Goal: Information Seeking & Learning: Learn about a topic

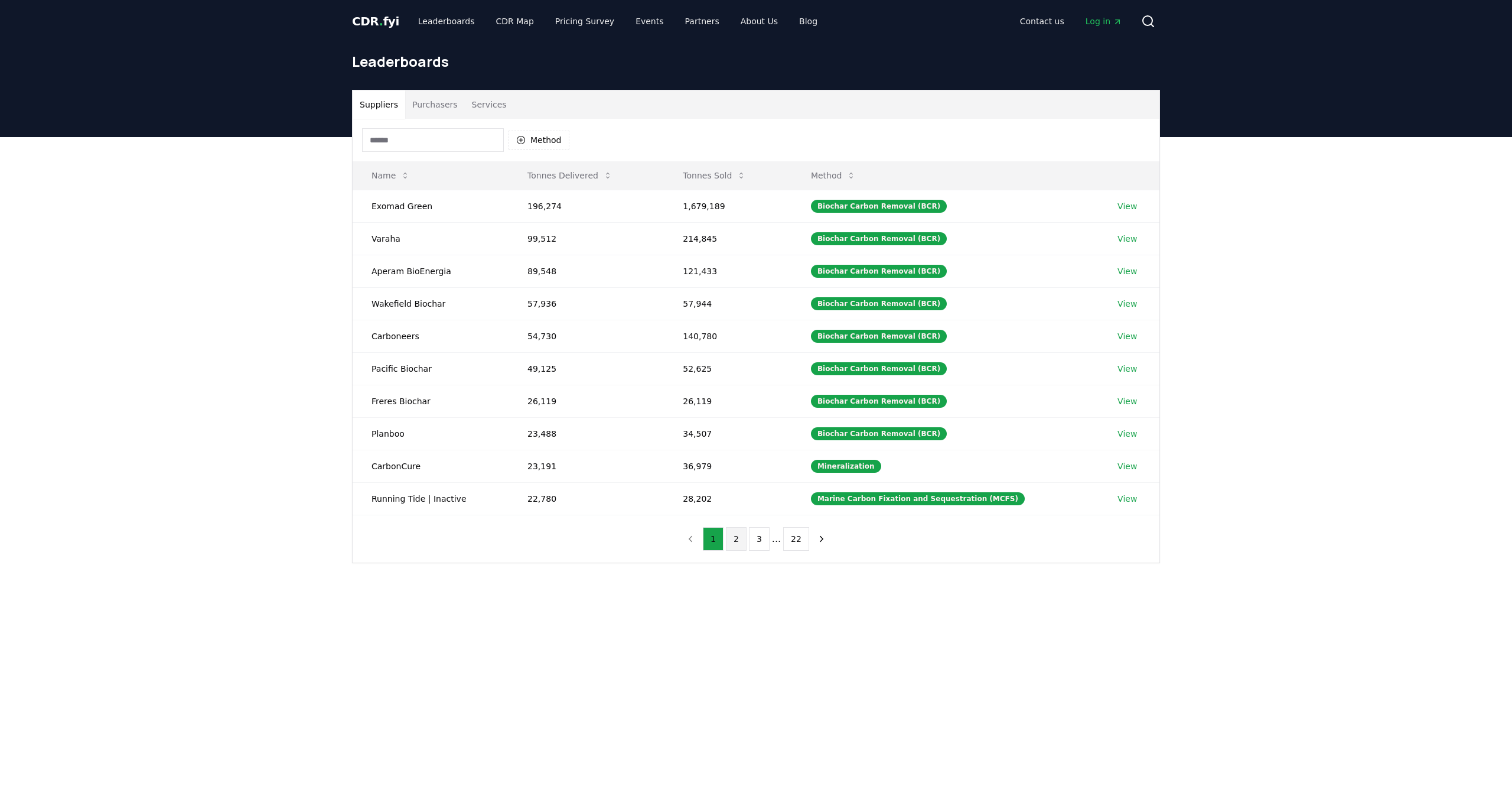
click at [738, 538] on button "2" at bounding box center [736, 539] width 21 height 23
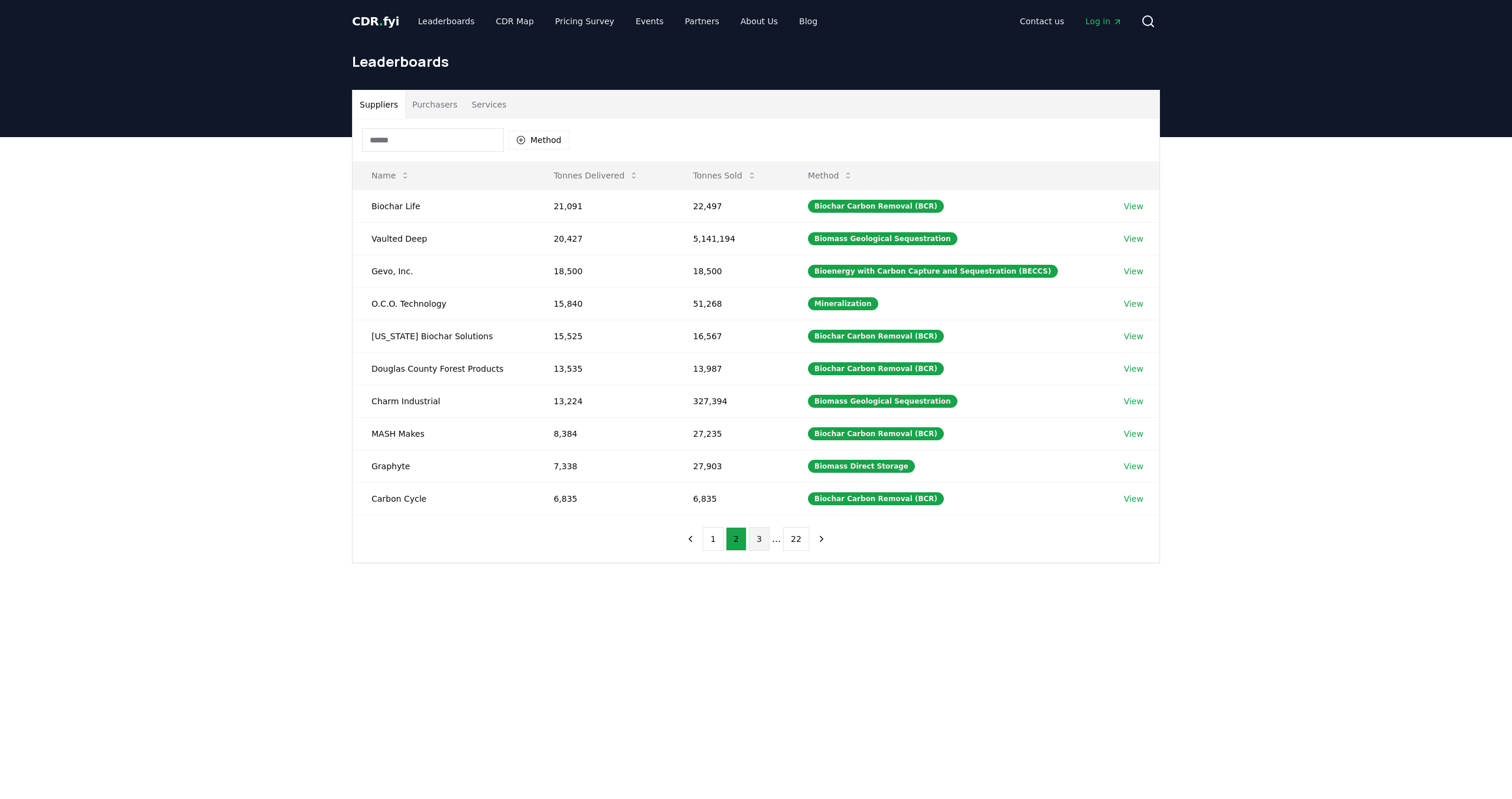
click at [762, 541] on button "3" at bounding box center [759, 539] width 21 height 23
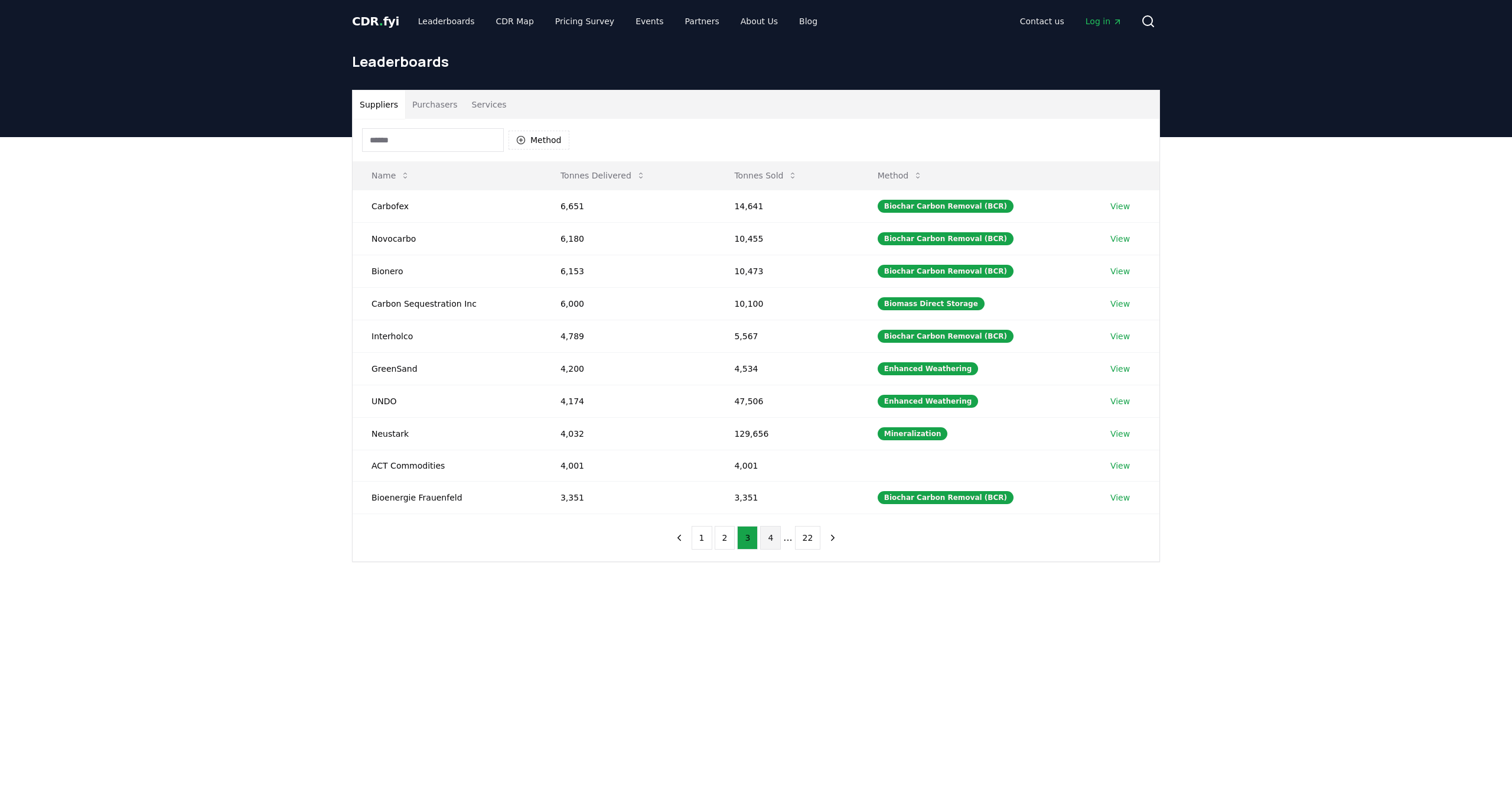
click at [767, 540] on button "4" at bounding box center [771, 537] width 21 height 23
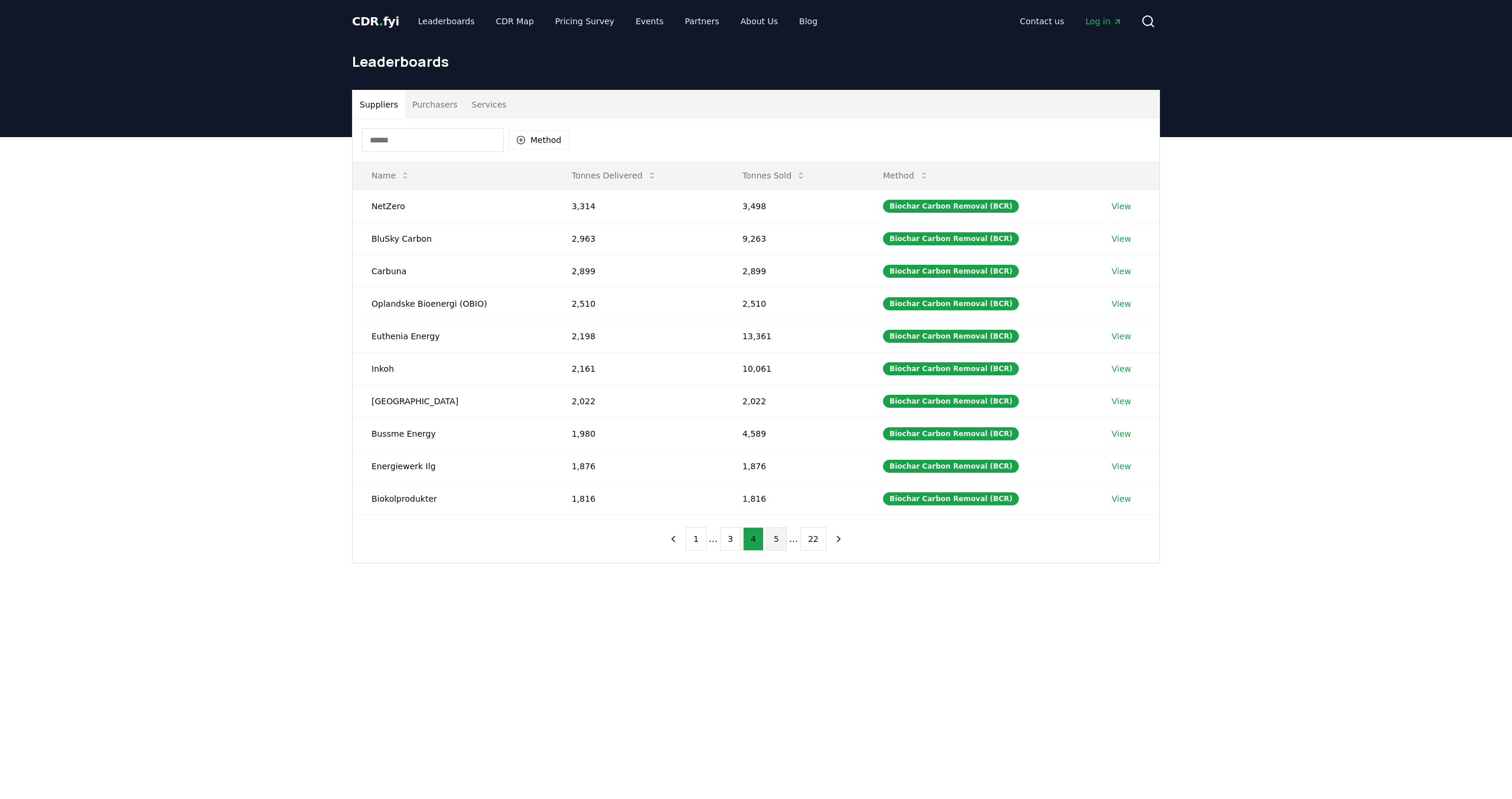
click at [775, 540] on button "5" at bounding box center [776, 539] width 21 height 23
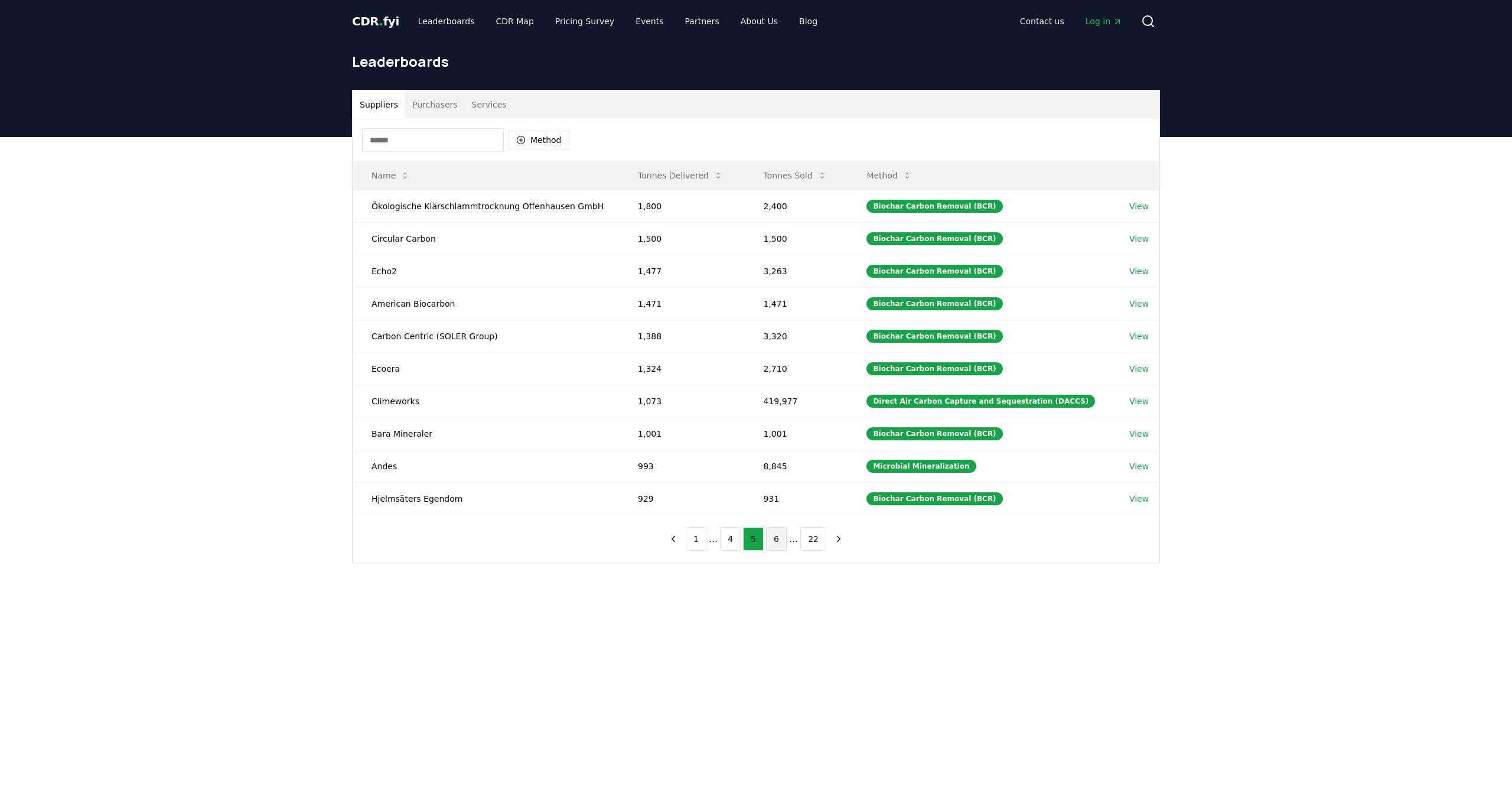
click at [780, 541] on button "6" at bounding box center [776, 539] width 21 height 23
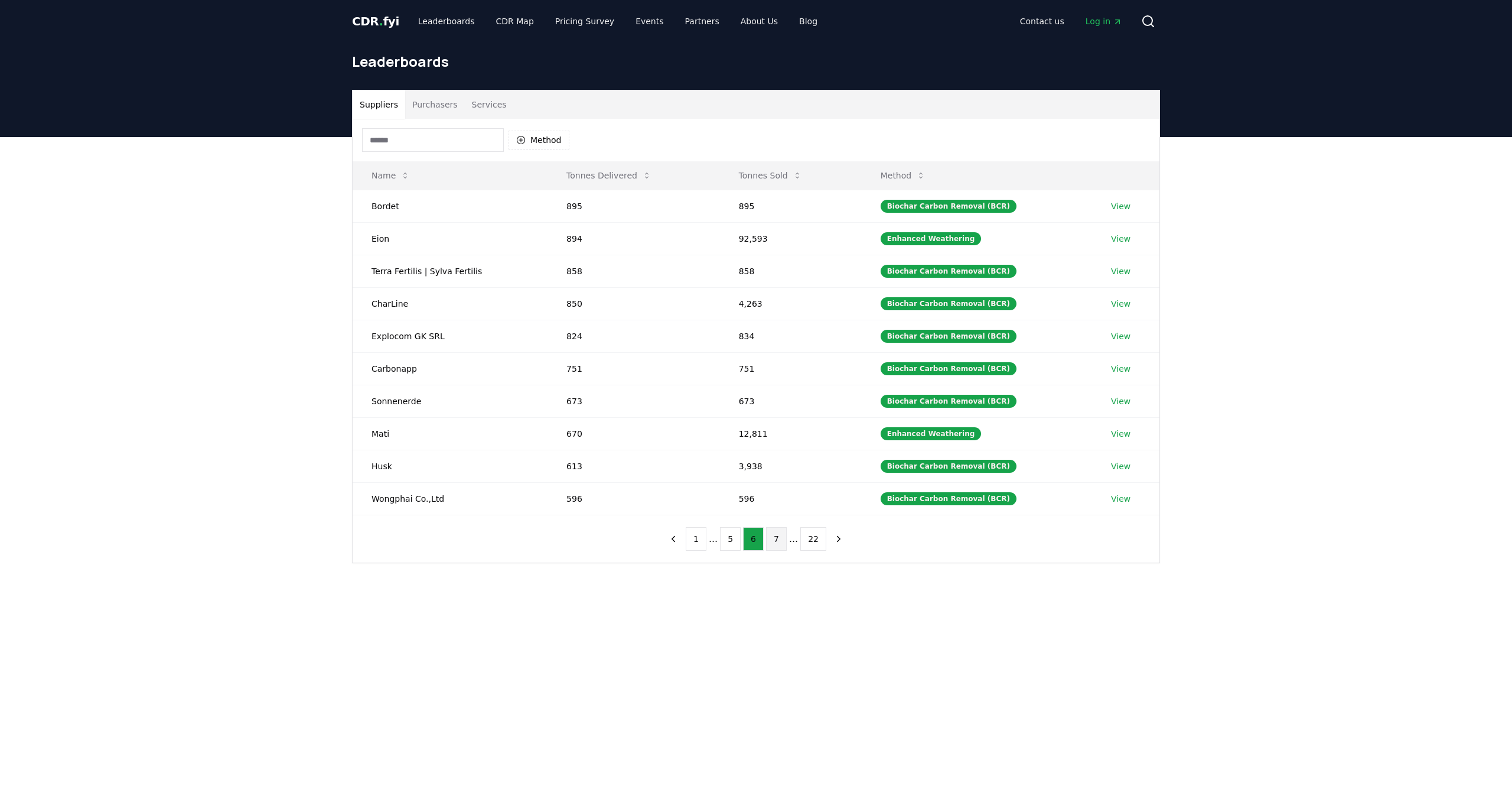
click at [773, 543] on button "7" at bounding box center [776, 539] width 21 height 23
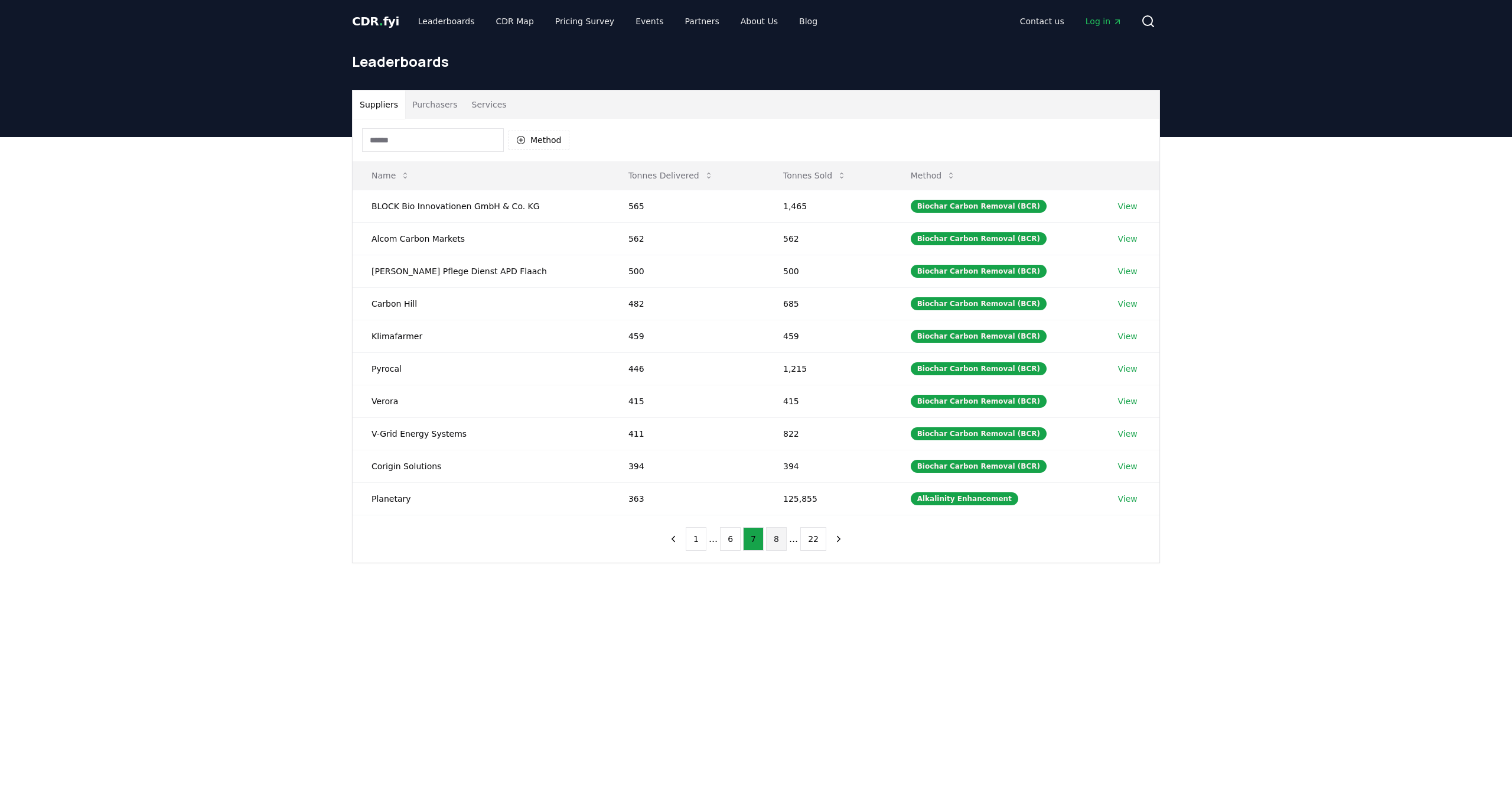
click at [776, 540] on button "8" at bounding box center [776, 539] width 21 height 23
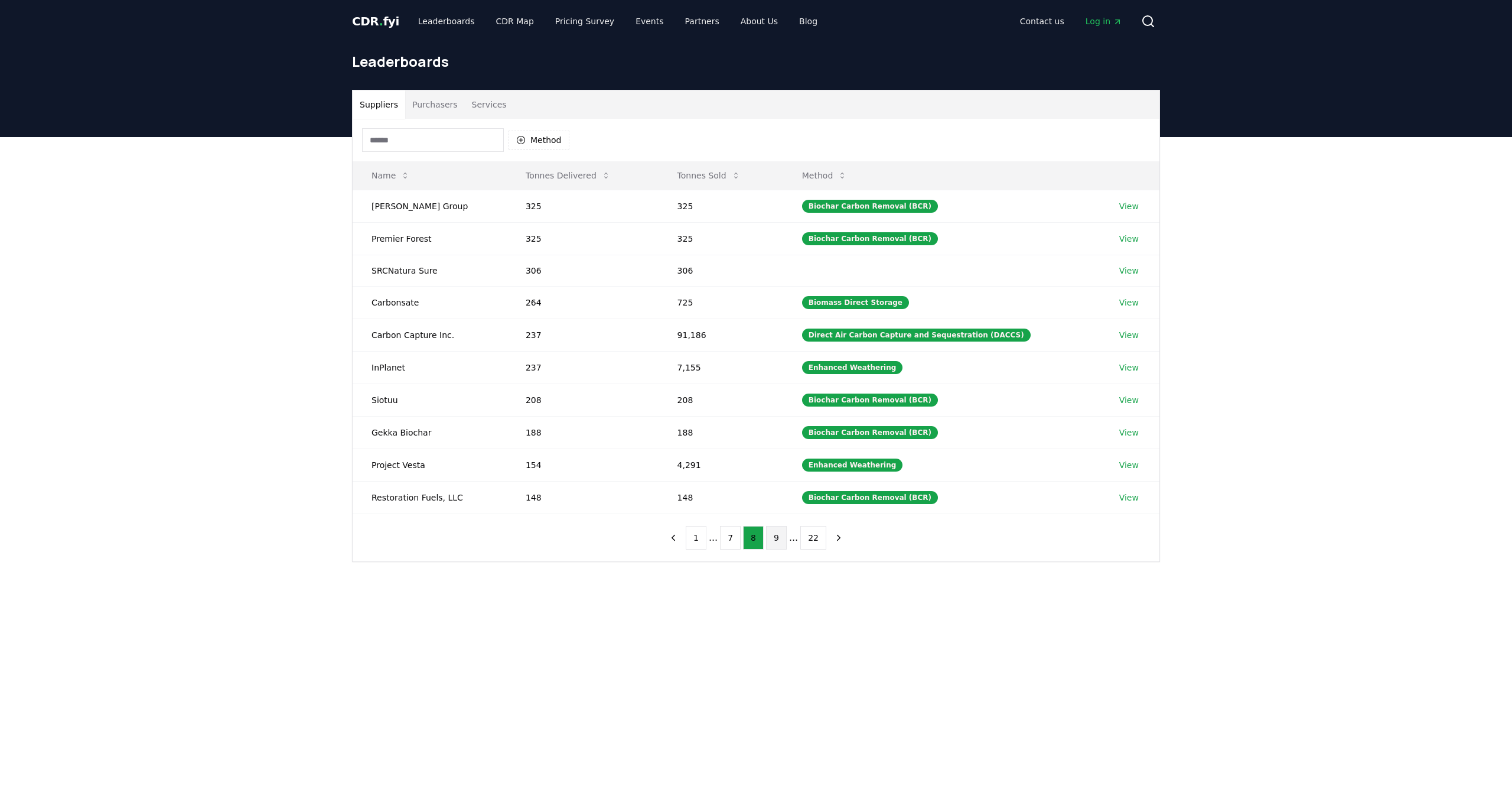
click at [781, 539] on button "9" at bounding box center [776, 537] width 21 height 23
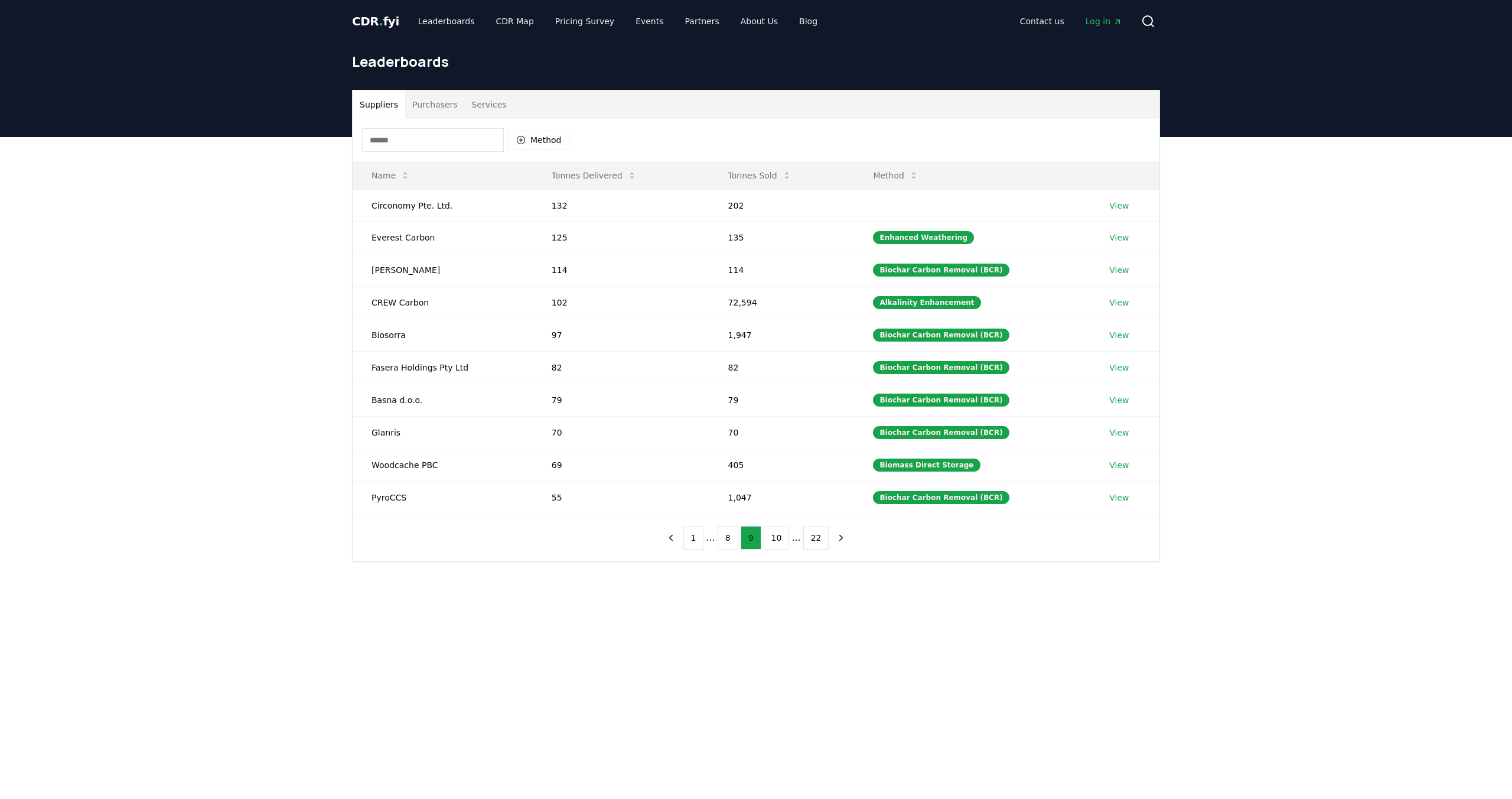
click at [781, 539] on button "10" at bounding box center [776, 537] width 26 height 23
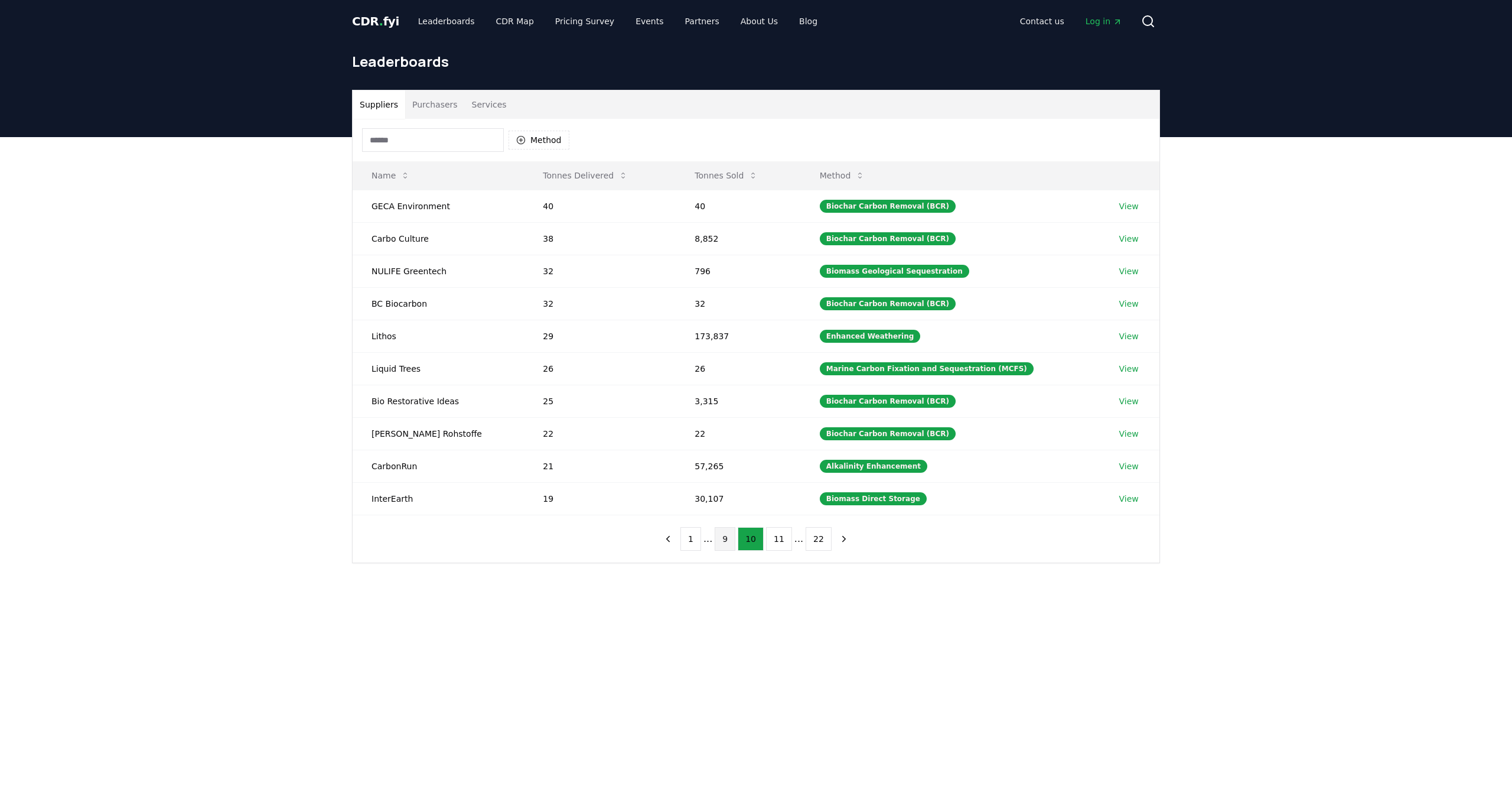
click at [781, 539] on button "11" at bounding box center [778, 539] width 26 height 23
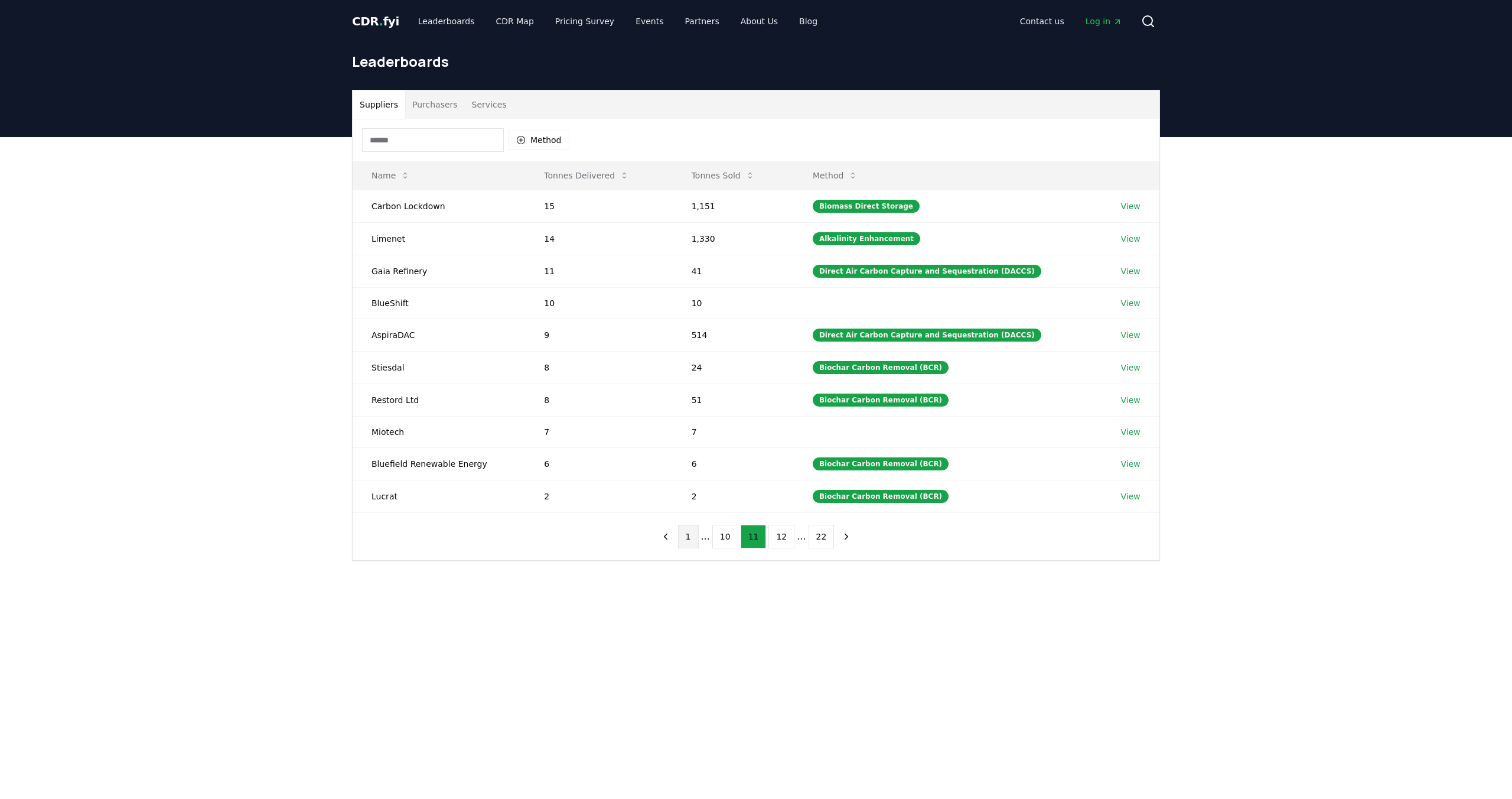
click at [689, 540] on button "1" at bounding box center [688, 536] width 21 height 23
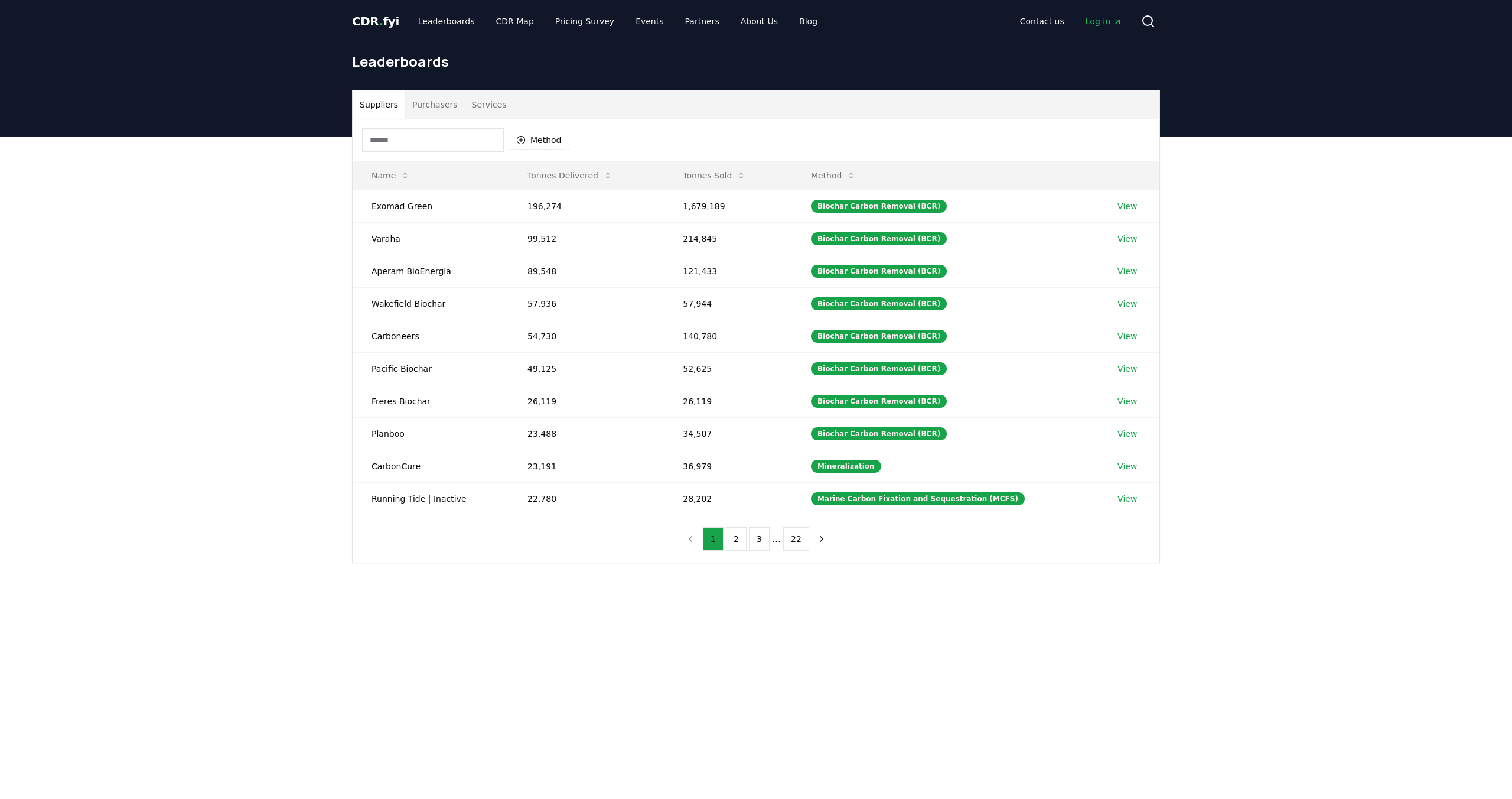
click at [691, 531] on nav "1 2 3 ... 22" at bounding box center [756, 539] width 151 height 23
click at [427, 90] on button "Purchasers" at bounding box center [435, 104] width 60 height 28
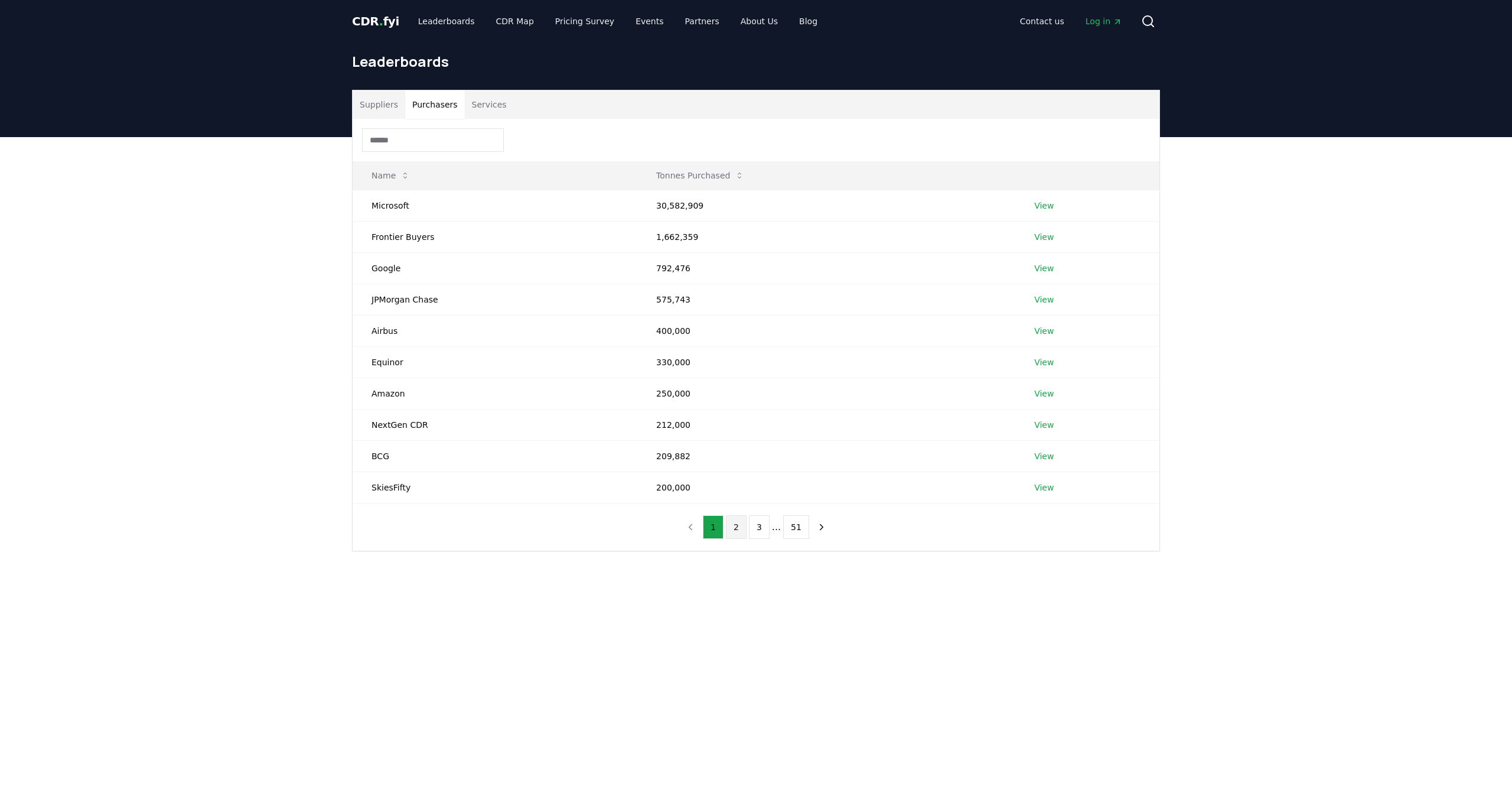
click at [732, 528] on button "2" at bounding box center [736, 527] width 21 height 23
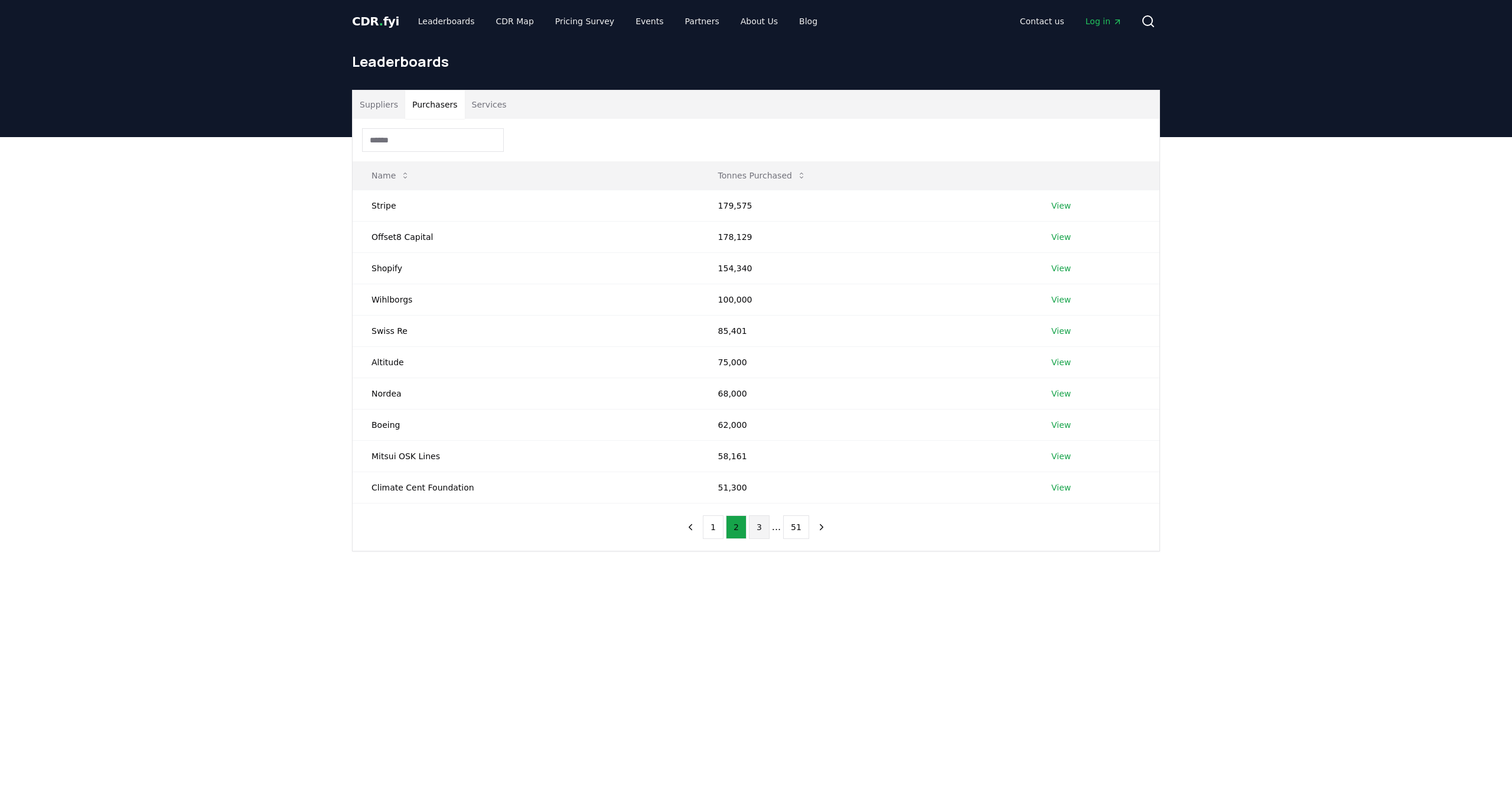
click at [759, 527] on button "3" at bounding box center [759, 527] width 21 height 23
click at [767, 525] on button "4" at bounding box center [771, 527] width 21 height 23
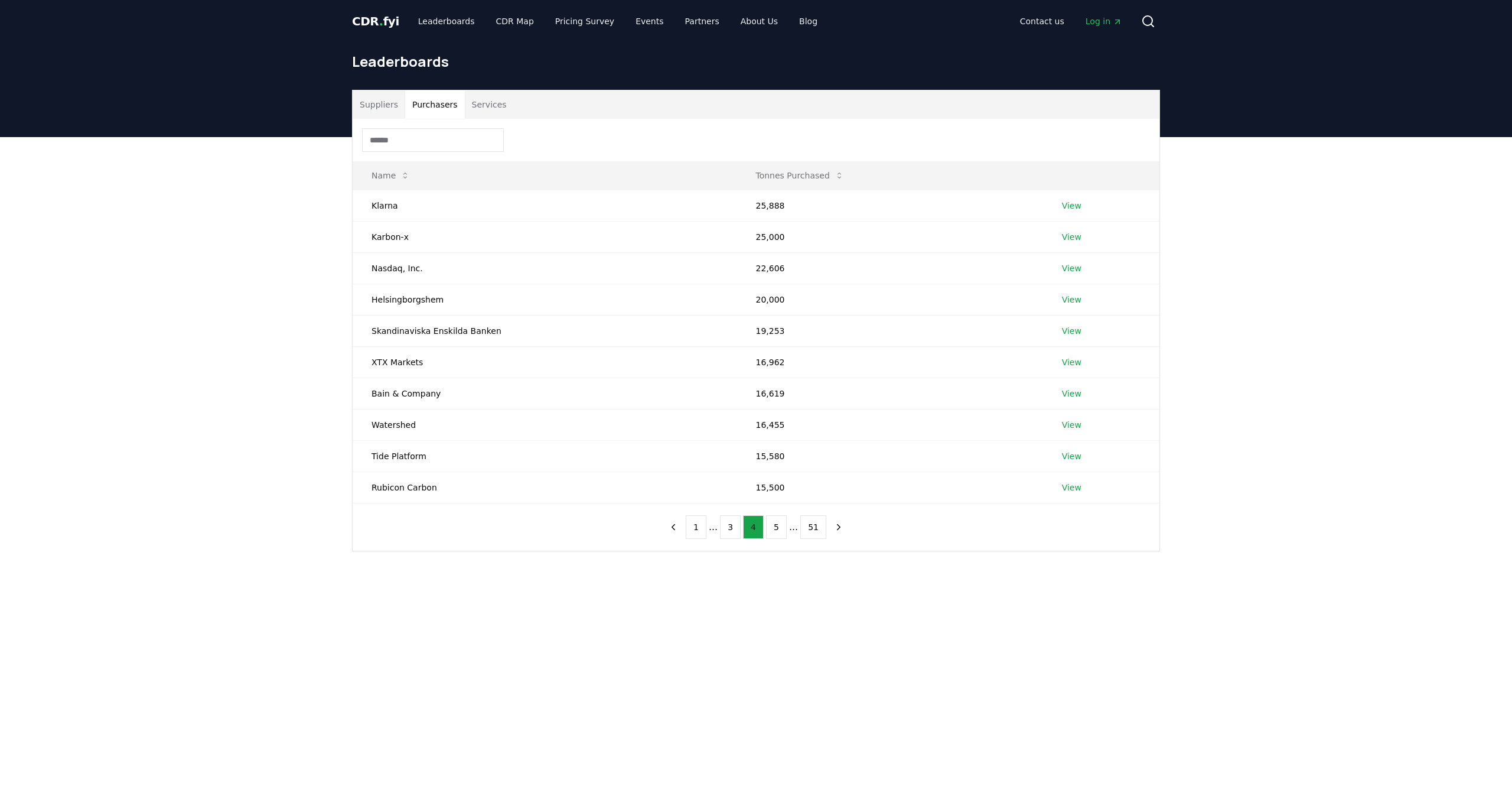
click at [767, 525] on button "5" at bounding box center [776, 527] width 21 height 23
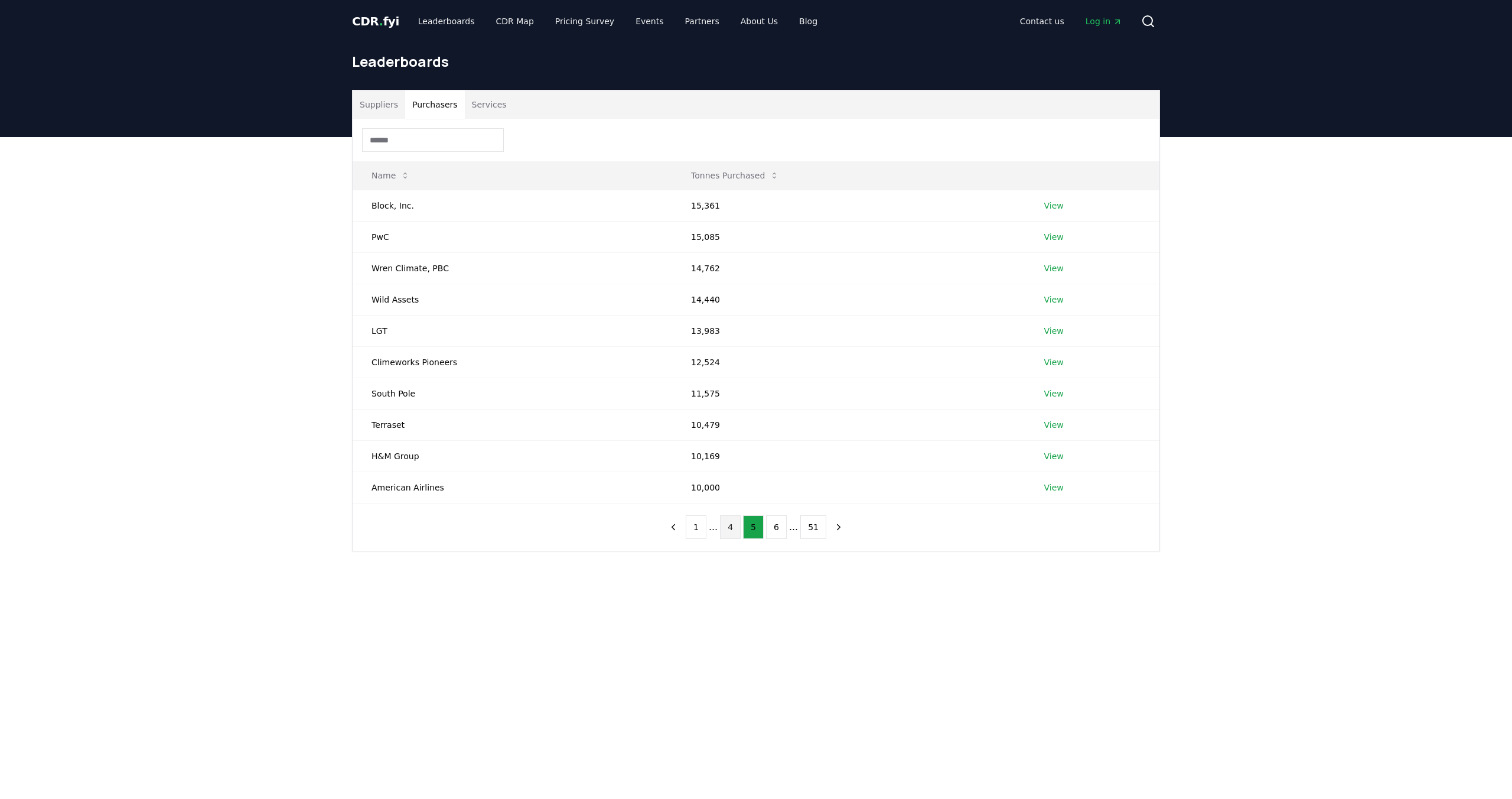
click at [767, 525] on button "6" at bounding box center [776, 527] width 21 height 23
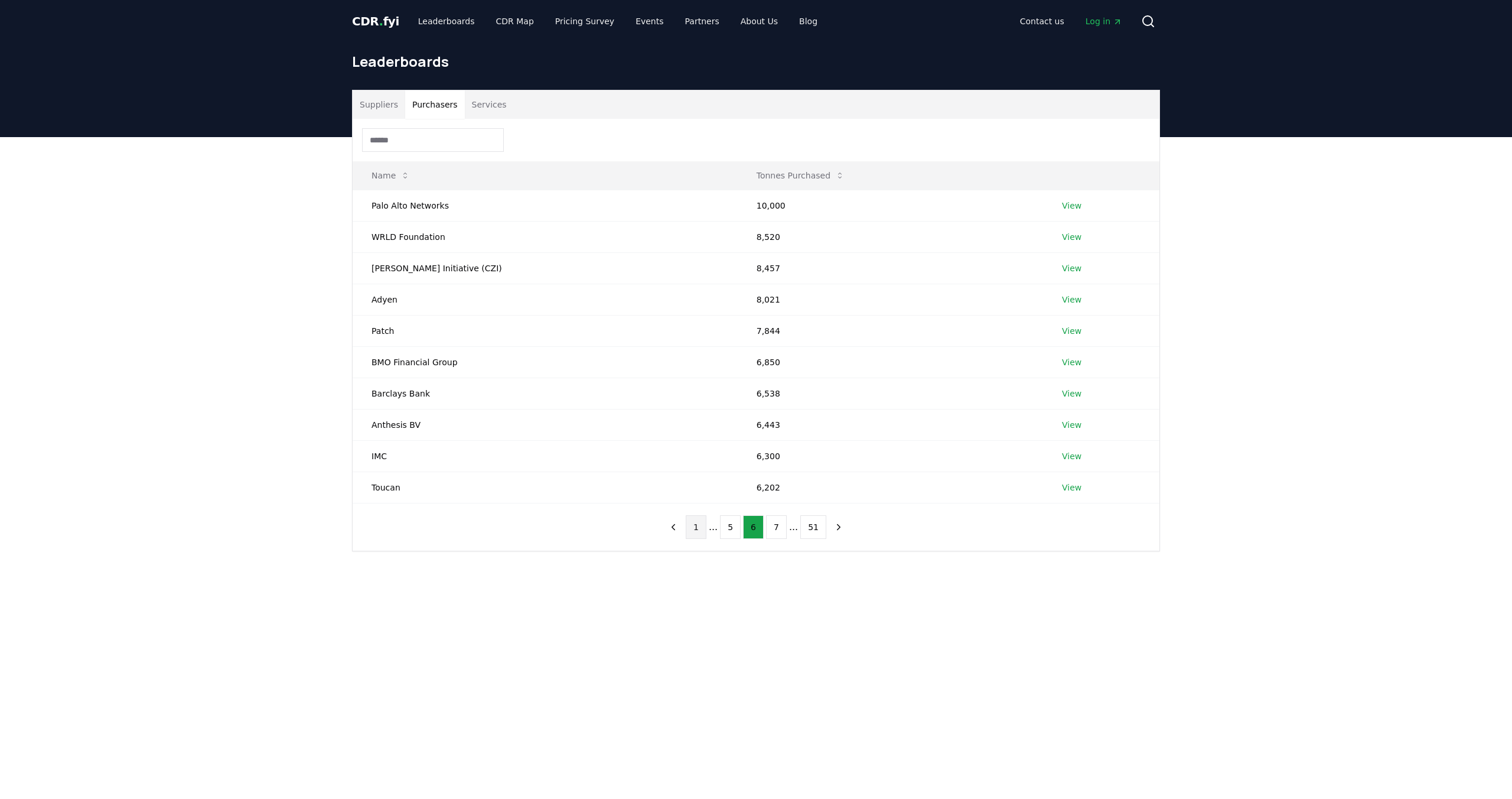
click at [698, 525] on button "1" at bounding box center [696, 527] width 21 height 23
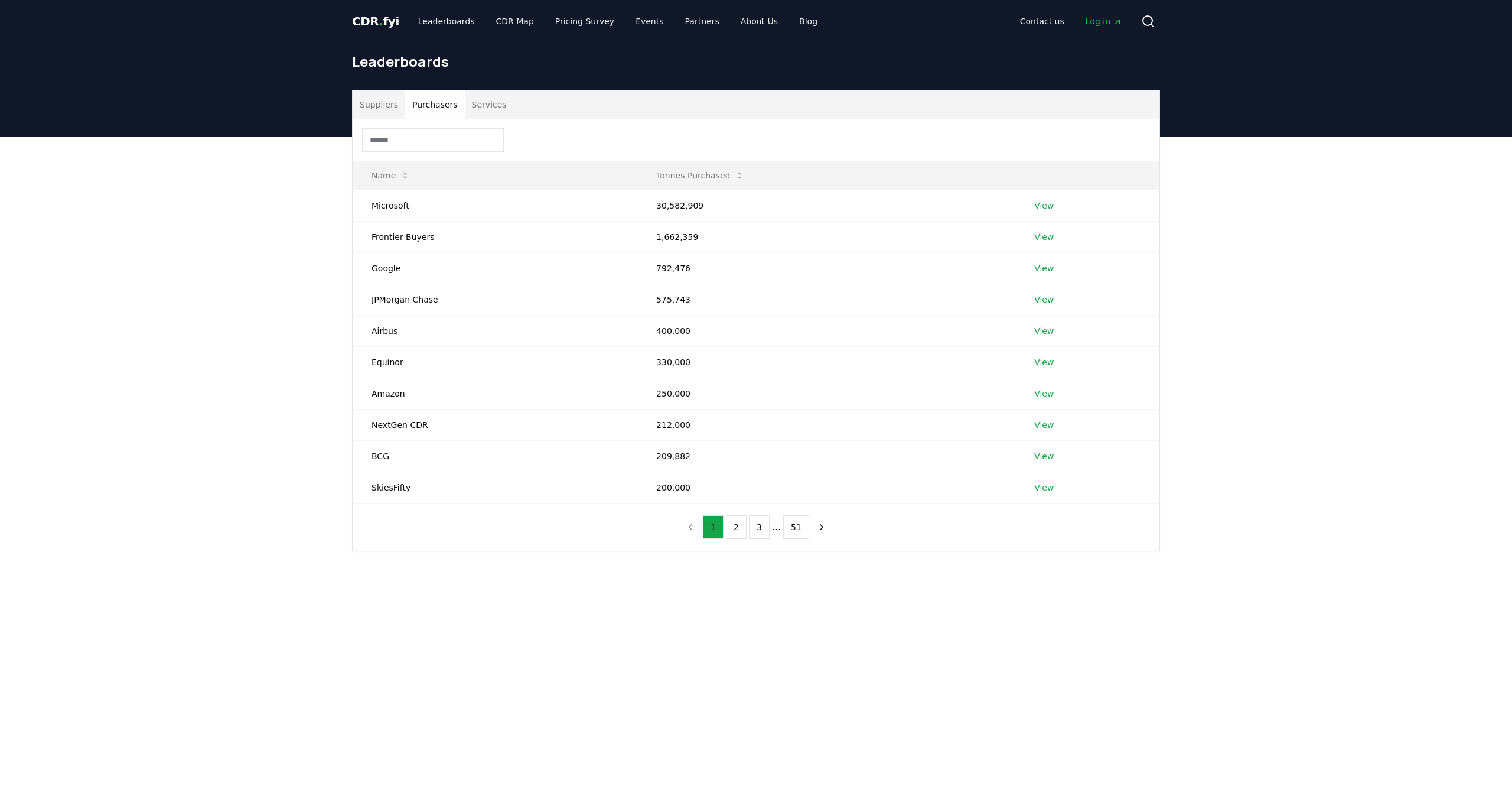
click at [368, 16] on span "CDR . fyi" at bounding box center [375, 22] width 47 height 14
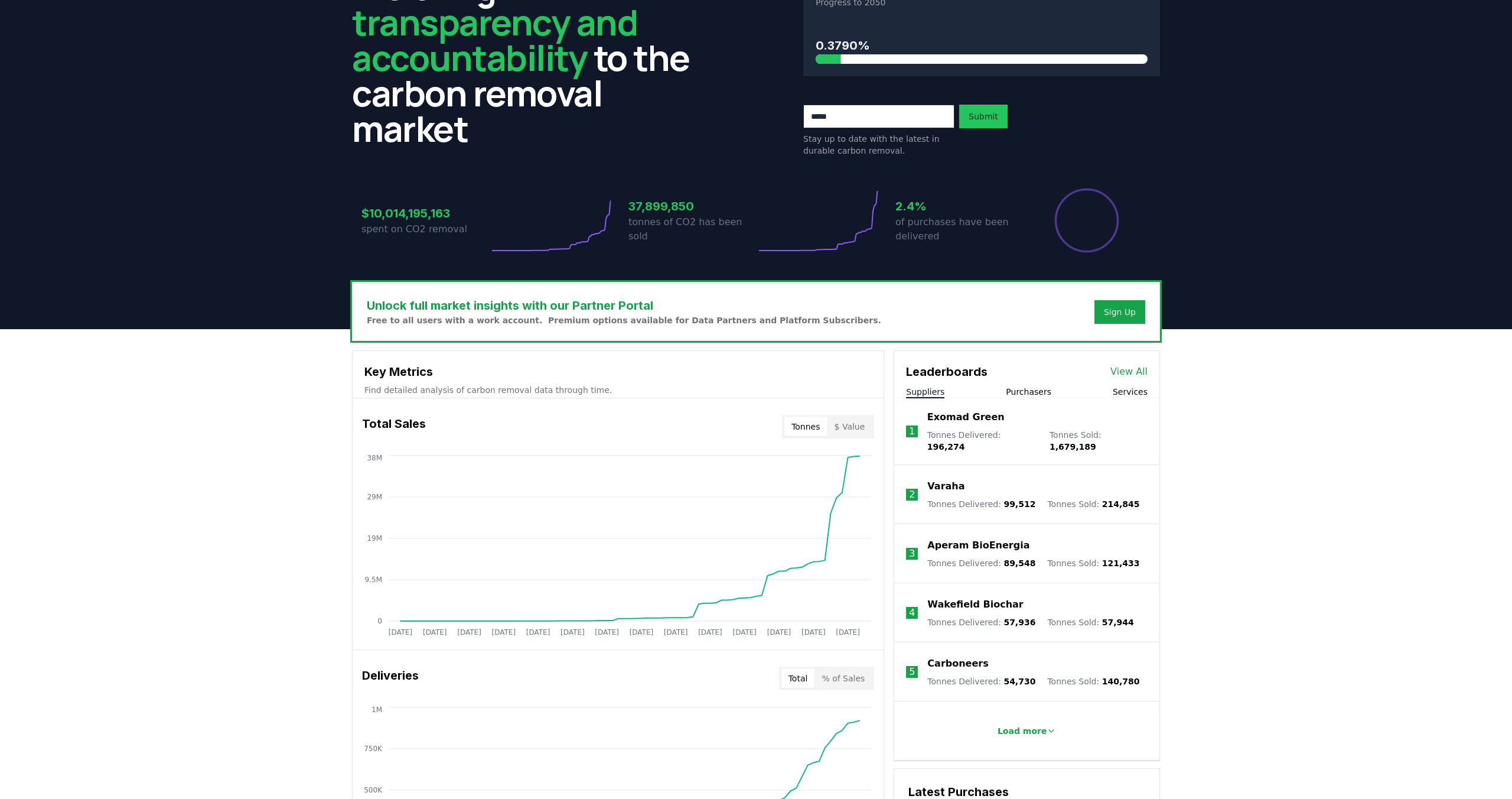
scroll to position [245, 0]
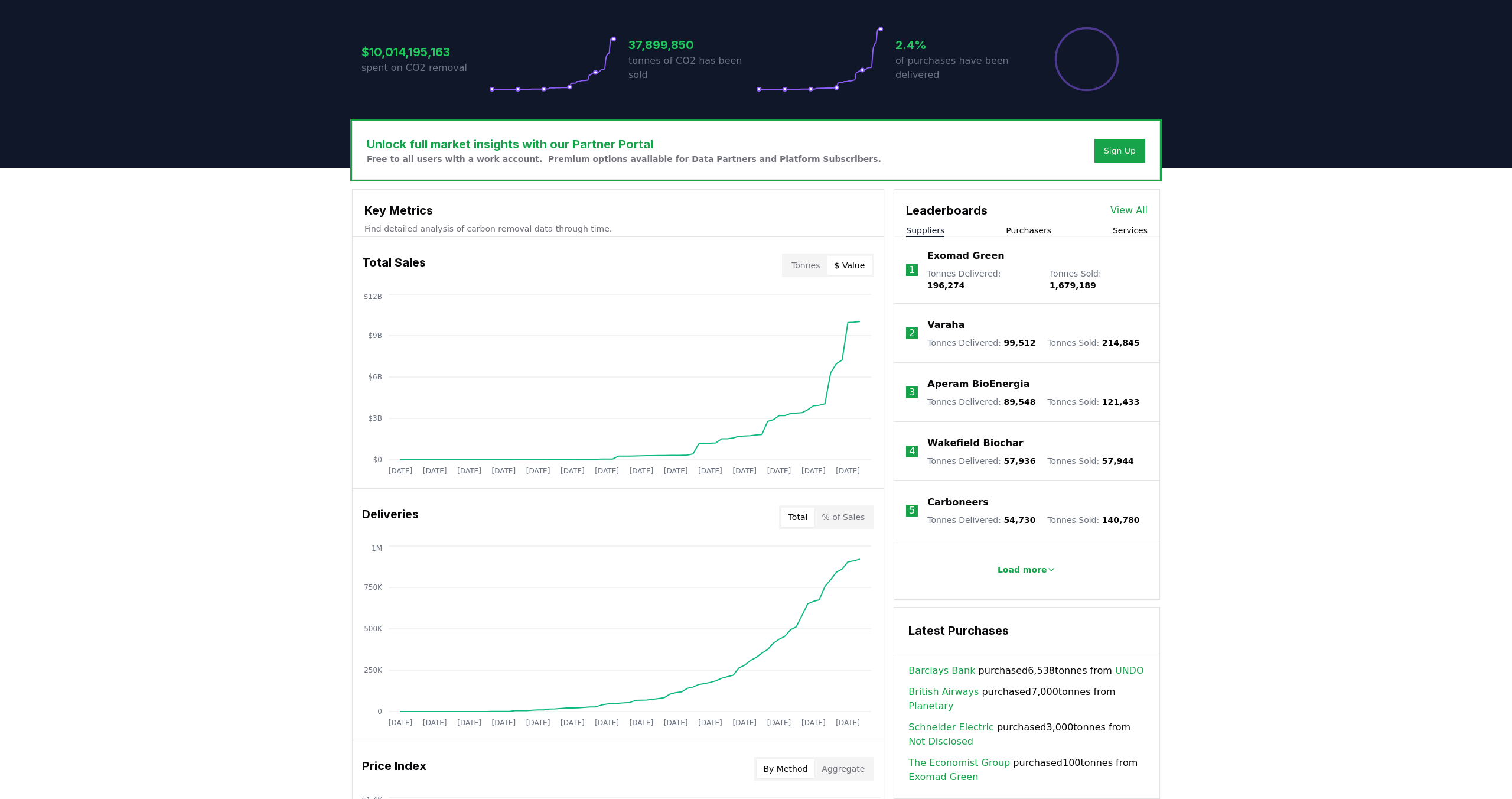
click at [851, 271] on button "$ Value" at bounding box center [850, 265] width 45 height 19
click at [1034, 231] on button "Purchasers" at bounding box center [1029, 230] width 45 height 12
click at [933, 230] on button "Suppliers" at bounding box center [925, 230] width 38 height 12
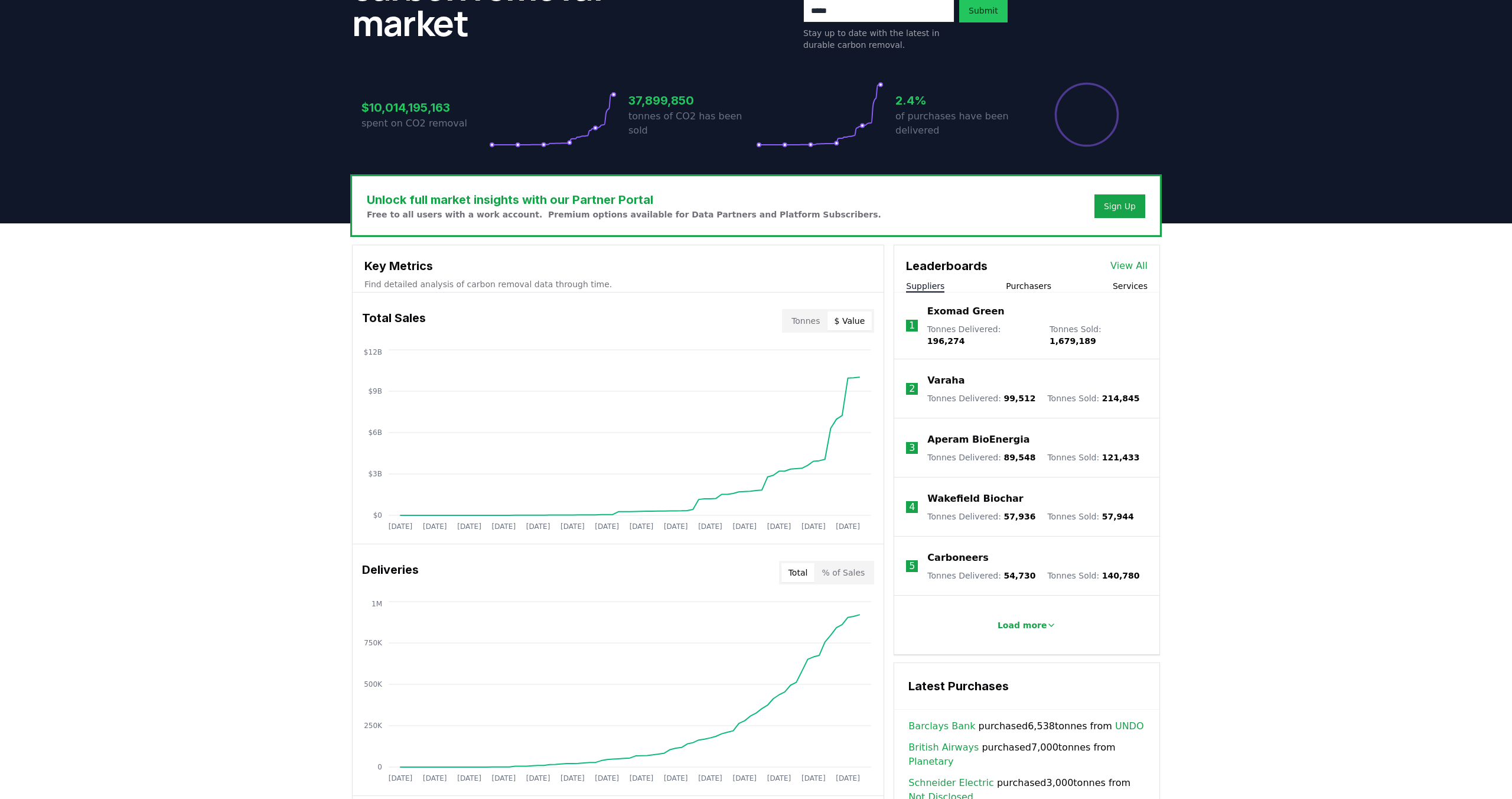
scroll to position [0, 0]
